Goal: Task Accomplishment & Management: Manage account settings

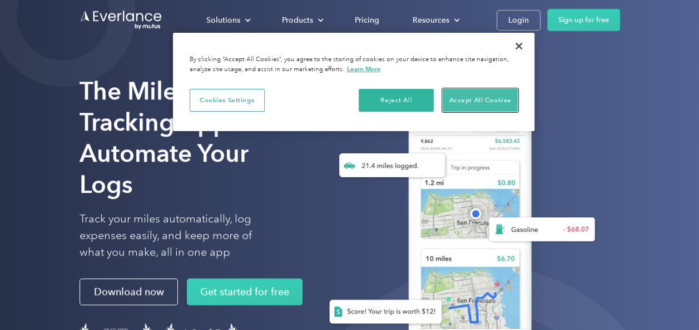
click at [479, 103] on button "Accept All Cookies" at bounding box center [480, 100] width 75 height 23
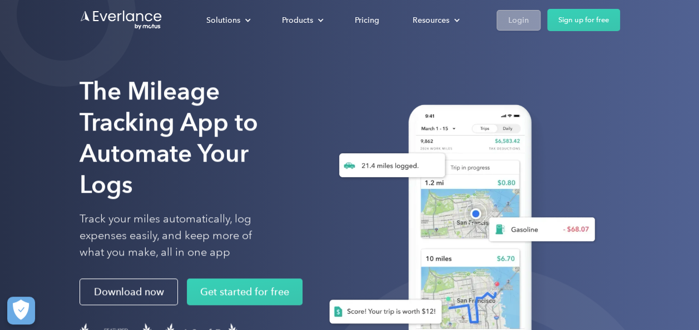
click at [516, 26] on div "Login" at bounding box center [518, 20] width 21 height 14
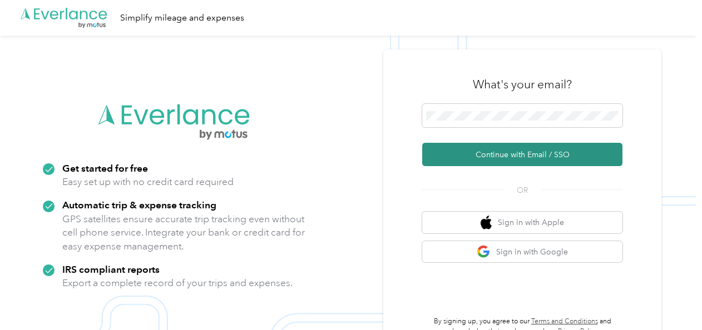
click at [501, 157] on button "Continue with Email / SSO" at bounding box center [522, 154] width 200 height 23
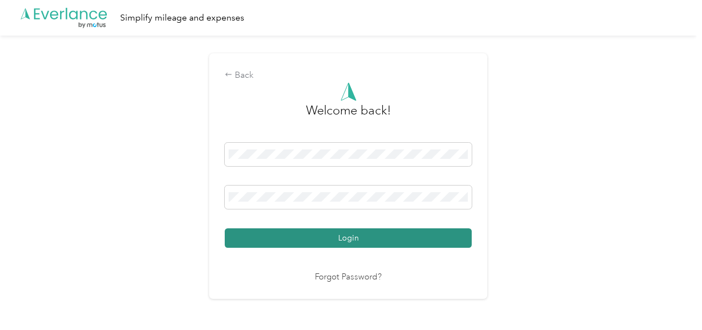
click at [334, 242] on button "Login" at bounding box center [348, 238] width 247 height 19
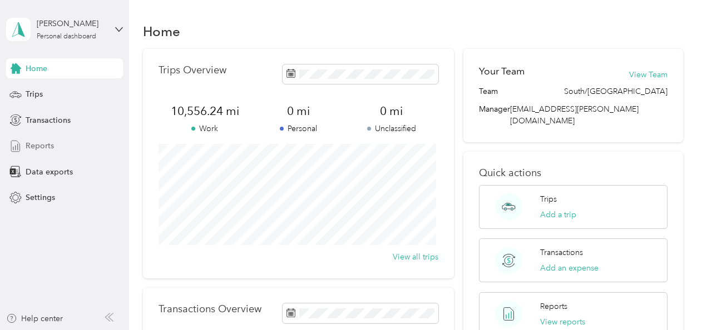
click at [42, 147] on span "Reports" at bounding box center [40, 146] width 28 height 12
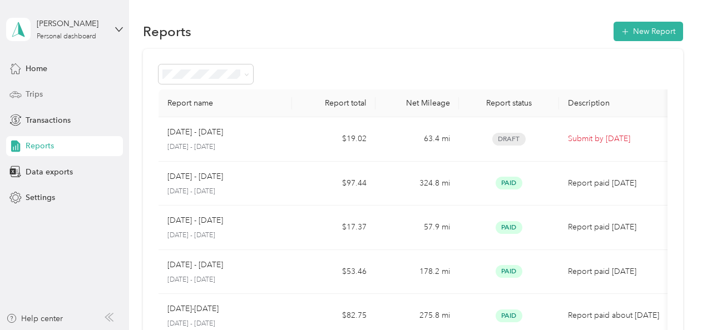
click at [53, 91] on div "Trips" at bounding box center [64, 95] width 117 height 20
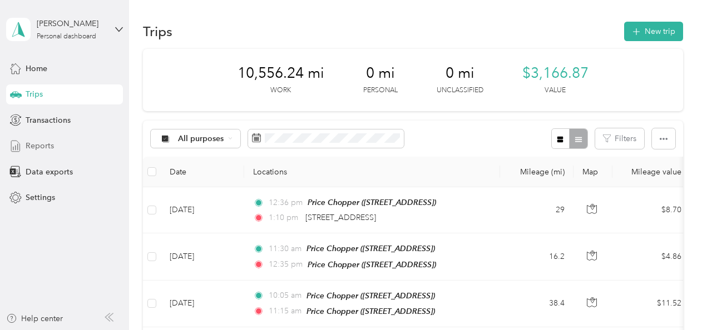
click at [41, 147] on span "Reports" at bounding box center [40, 146] width 28 height 12
